Goal: Task Accomplishment & Management: Manage account settings

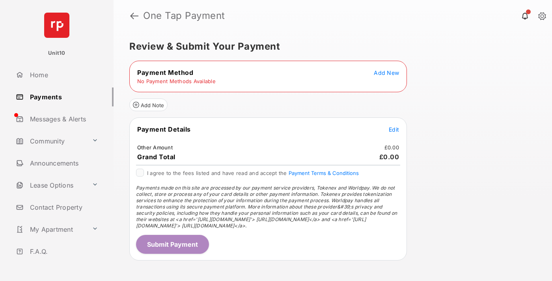
click at [386, 73] on span "Add New" at bounding box center [386, 72] width 25 height 7
